Goal: Task Accomplishment & Management: Manage account settings

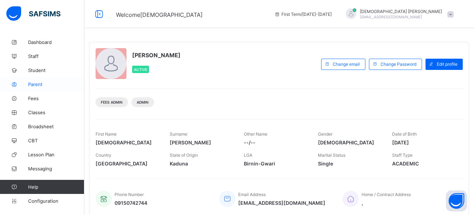
click at [41, 86] on span "Parent" at bounding box center [56, 85] width 56 height 6
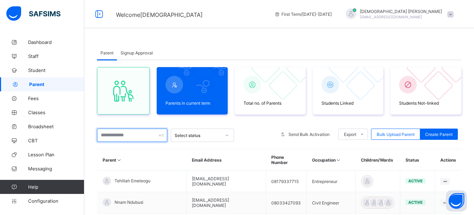
click at [135, 137] on input "text" at bounding box center [132, 135] width 70 height 13
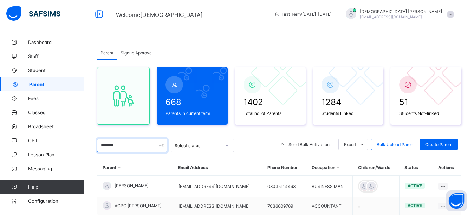
type input "*******"
click at [270, 36] on div "Parent Signup Approval Parent Signup Approval 668 Parents in current term 1402 …" at bounding box center [279, 150] width 390 height 230
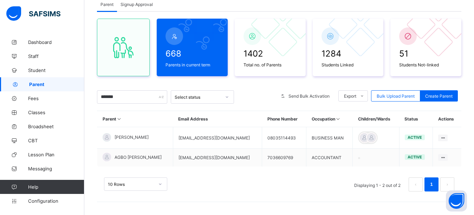
scroll to position [50, 0]
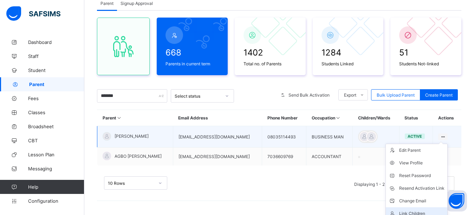
click at [414, 211] on div "Link Children" at bounding box center [421, 213] width 45 height 7
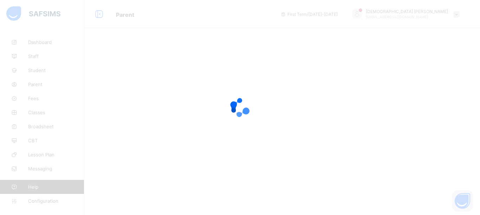
click at [415, 209] on div at bounding box center [240, 107] width 480 height 215
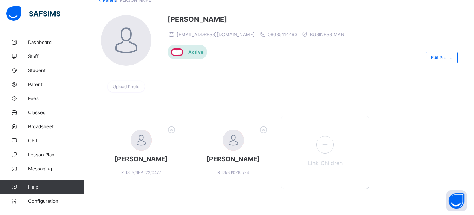
scroll to position [50, 0]
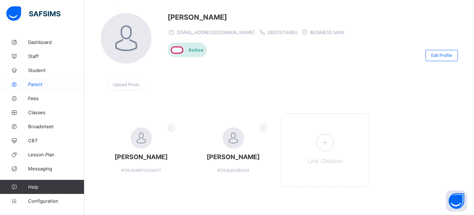
click at [39, 84] on span "Parent" at bounding box center [56, 85] width 56 height 6
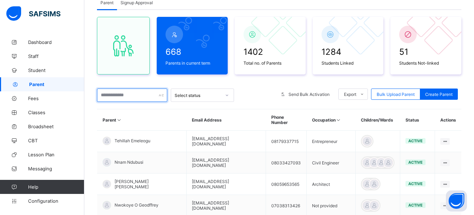
click at [121, 94] on input "text" at bounding box center [132, 95] width 70 height 13
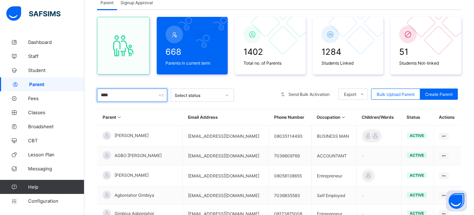
type input "****"
click at [259, 85] on div "668 Parents in current term 1402 Total no. of Parents 1284 Students Linked 51 S…" at bounding box center [279, 157] width 365 height 295
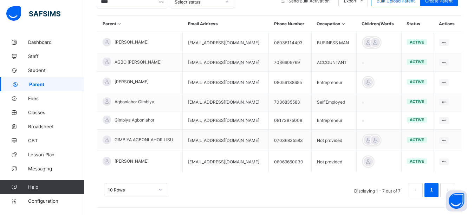
scroll to position [151, 0]
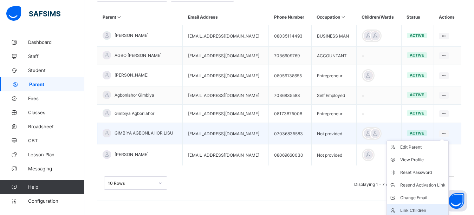
click at [420, 209] on div "Link Children" at bounding box center [423, 210] width 45 height 7
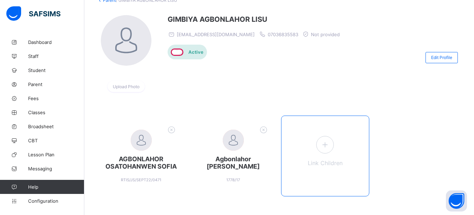
scroll to position [58, 0]
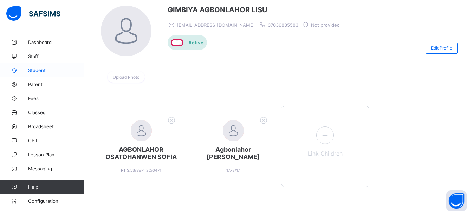
click at [49, 72] on span "Student" at bounding box center [56, 71] width 56 height 6
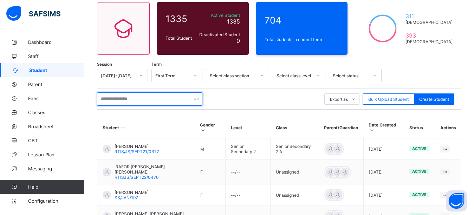
click at [142, 100] on input "text" at bounding box center [149, 98] width 105 height 13
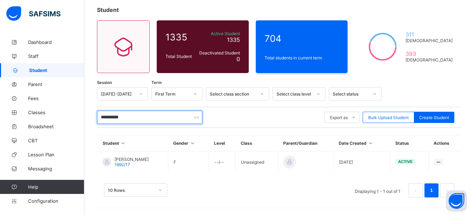
scroll to position [58, 0]
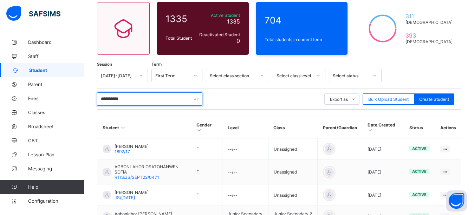
type input "**********"
click at [411, 89] on div "**********" at bounding box center [279, 99] width 365 height 21
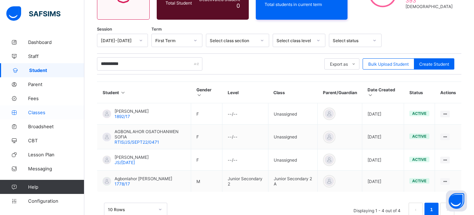
click at [36, 112] on span "Classes" at bounding box center [56, 113] width 56 height 6
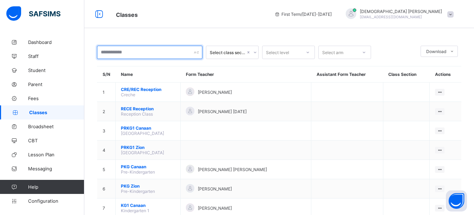
click at [132, 53] on input "text" at bounding box center [149, 52] width 105 height 13
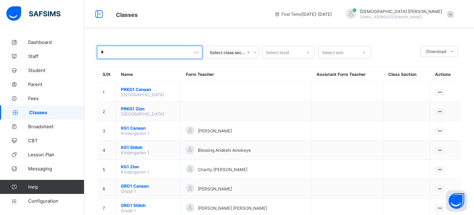
type input "*"
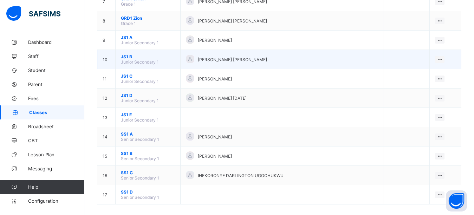
scroll to position [214, 0]
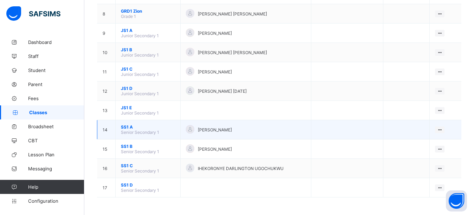
click at [126, 127] on span "SS1 A" at bounding box center [148, 126] width 54 height 5
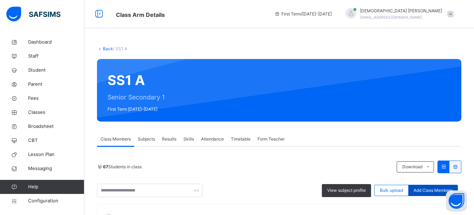
click at [438, 190] on span "Add Class Members" at bounding box center [433, 190] width 39 height 6
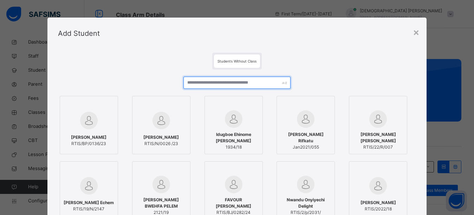
click at [212, 82] on input "text" at bounding box center [238, 83] width 108 height 12
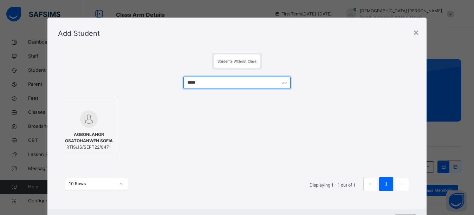
type input "*****"
click at [341, 63] on div "Students Without Class" at bounding box center [237, 61] width 358 height 17
click at [67, 128] on div "AGBONLAHOR OSATOHANWEN SOFIA RTIS/JS/SEPT22/0471" at bounding box center [89, 141] width 51 height 26
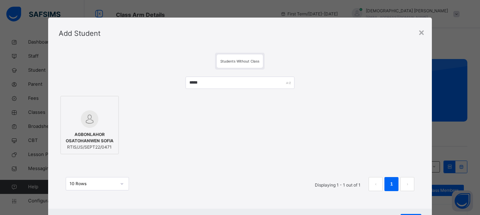
click at [215, 163] on div "***** AGBONLAHOR OSATOHANWEN SOFIA RTIS/JS/SEPT22/0471 10 Rows Displaying 1 - 1…" at bounding box center [240, 138] width 363 height 136
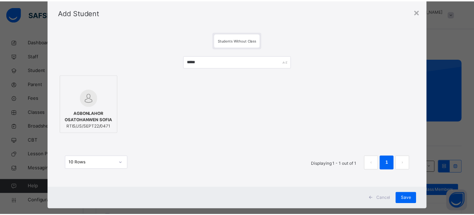
scroll to position [33, 0]
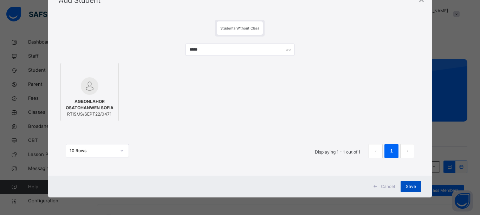
click at [415, 187] on span "Save" at bounding box center [411, 187] width 10 height 6
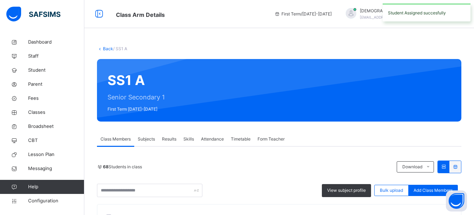
click at [35, 98] on span "Fees" at bounding box center [56, 98] width 56 height 7
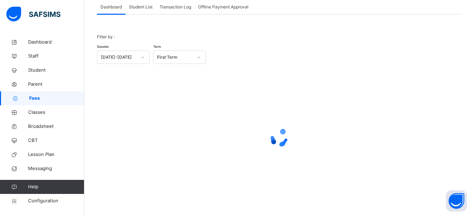
scroll to position [46, 0]
click at [141, 6] on span "Student List" at bounding box center [141, 7] width 24 height 6
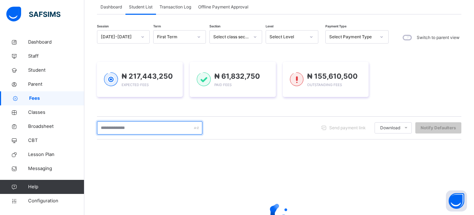
click at [125, 129] on input "text" at bounding box center [149, 127] width 105 height 13
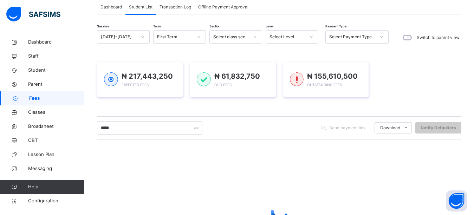
click at [202, 107] on div "₦ 217,443,250 Expected Fees ₦ 61,832,750 Paid Fees ₦ 155,610,500 Outstanding Fe…" at bounding box center [279, 79] width 365 height 56
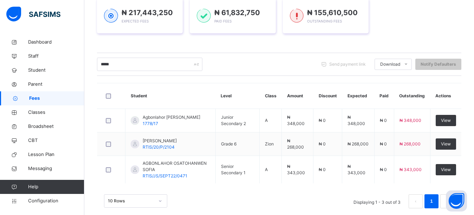
scroll to position [116, 0]
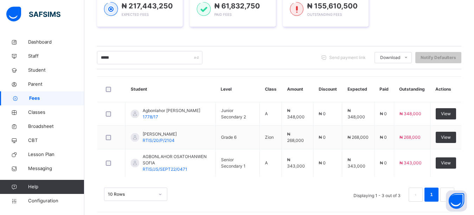
click at [241, 36] on div "₦ 217,443,250 Expected Fees ₦ 61,832,750 Paid Fees ₦ 155,610,500 Outstanding Fe…" at bounding box center [279, 9] width 365 height 56
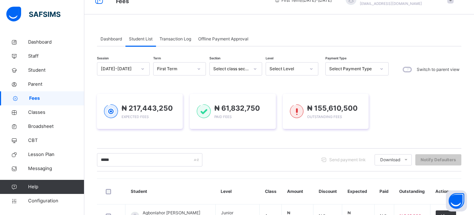
scroll to position [0, 0]
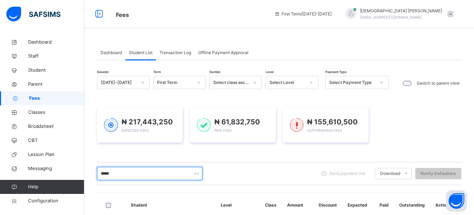
click at [146, 172] on input "*****" at bounding box center [149, 173] width 105 height 13
type input "*"
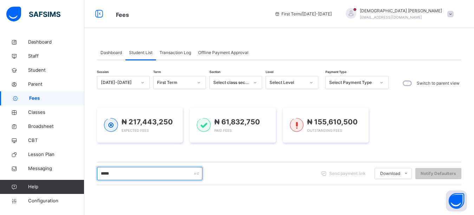
type input "*****"
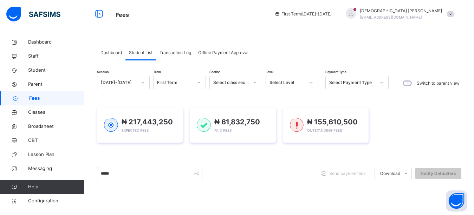
click at [321, 37] on div "Dashboard Student List Transaction Log Offline Payment Approval Student List Mo…" at bounding box center [279, 185] width 390 height 301
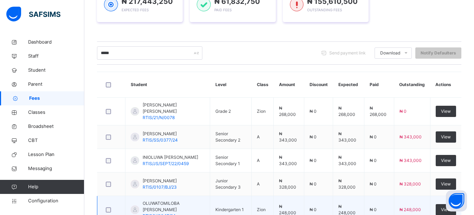
scroll to position [261, 0]
